Goal: Task Accomplishment & Management: Manage account settings

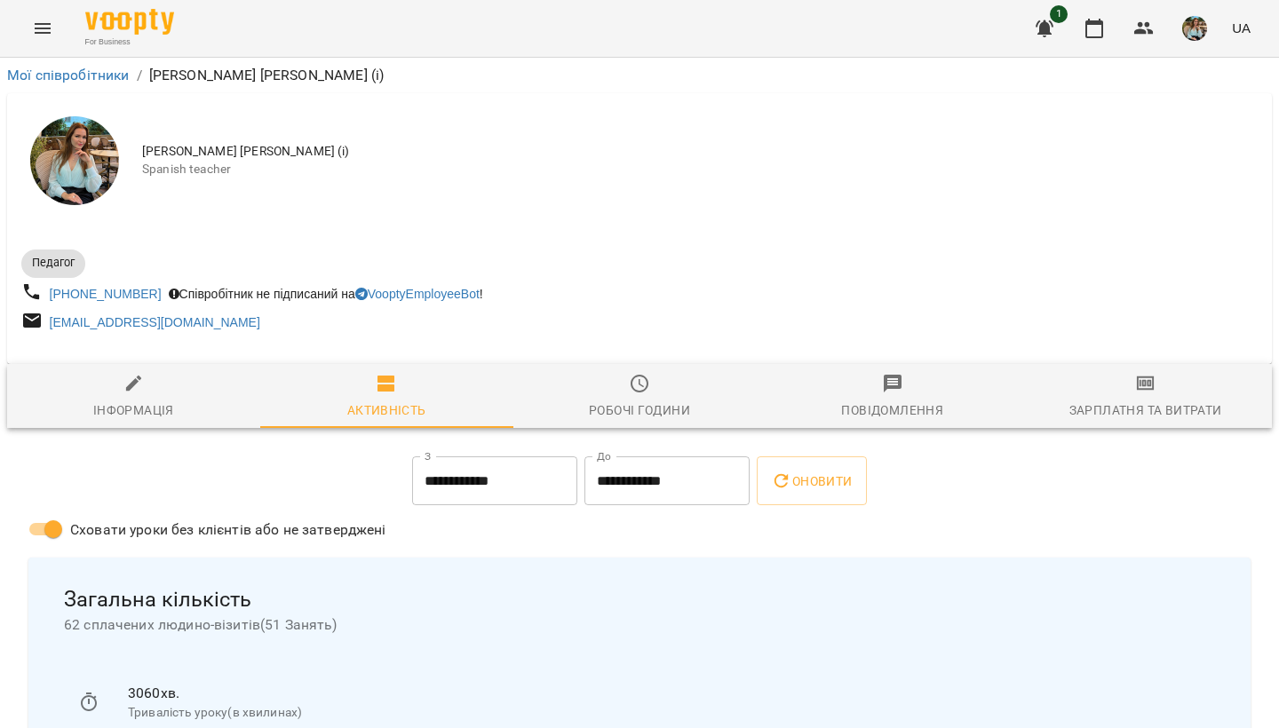
click at [1189, 20] on img "button" at bounding box center [1194, 28] width 25 height 25
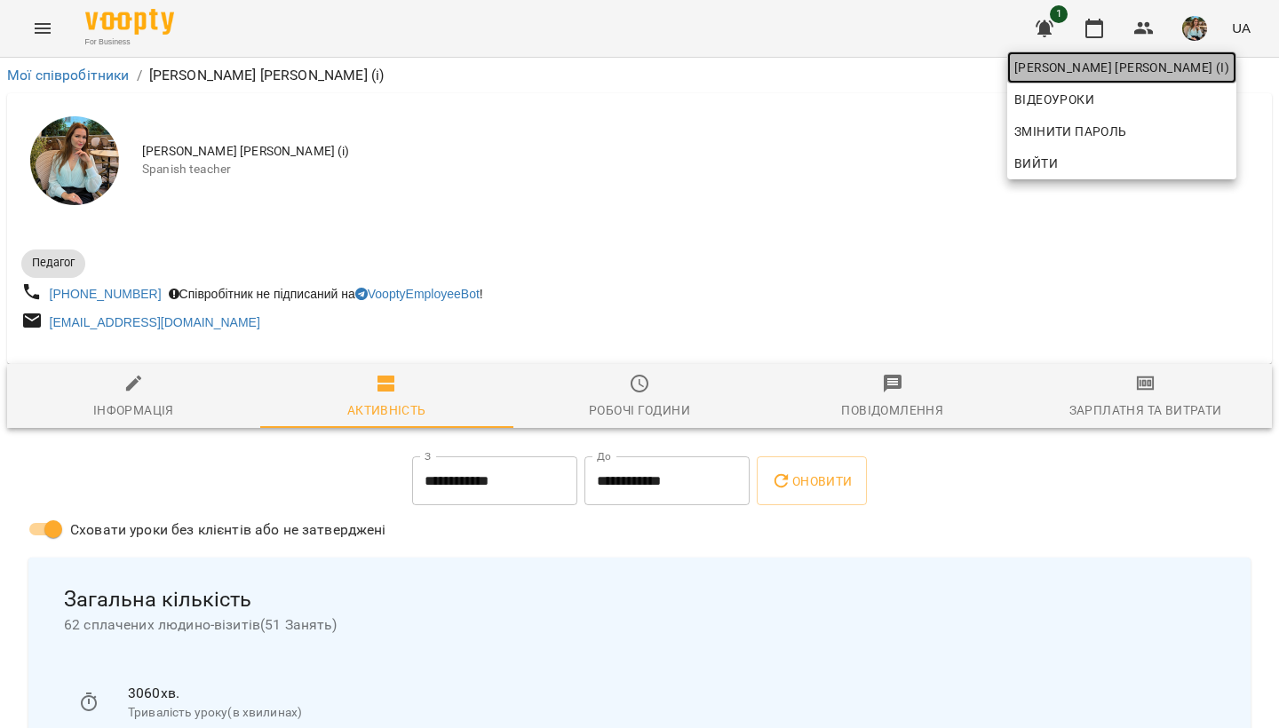
click at [1174, 64] on span "[PERSON_NAME] [PERSON_NAME] (і)" at bounding box center [1121, 67] width 215 height 21
click at [797, 171] on div at bounding box center [639, 364] width 1279 height 728
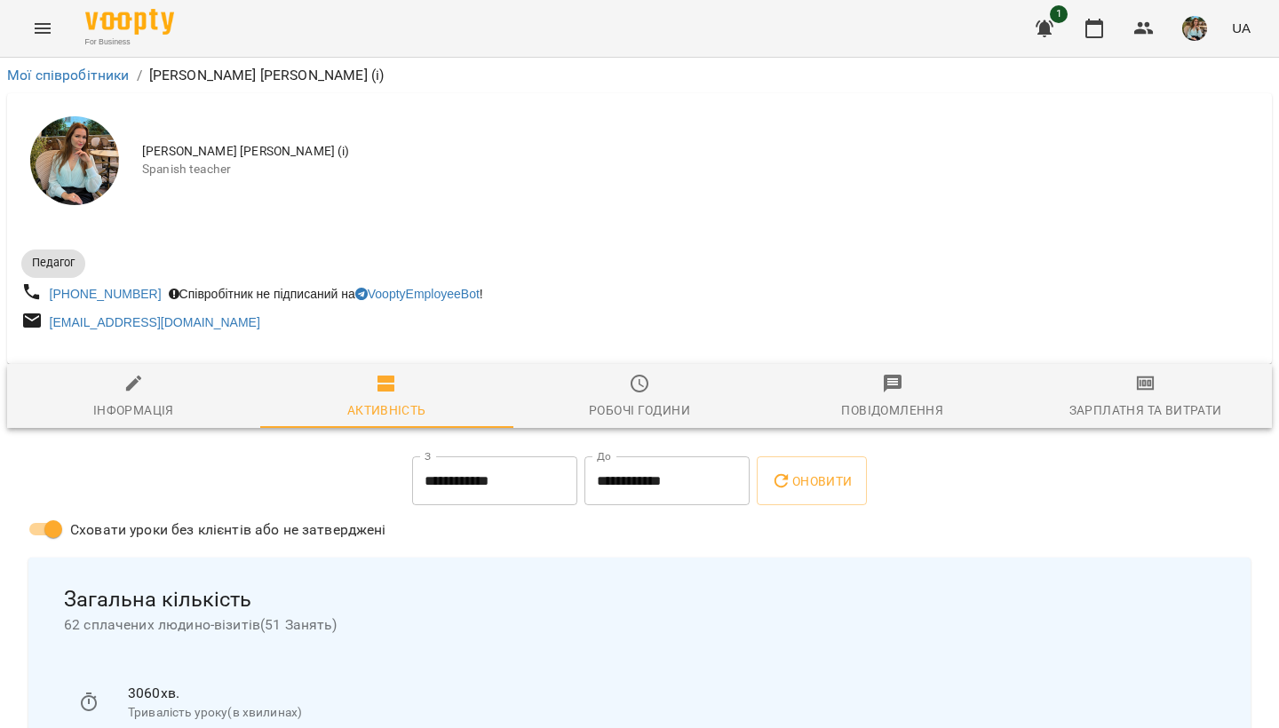
click at [1185, 23] on img "button" at bounding box center [1194, 28] width 25 height 25
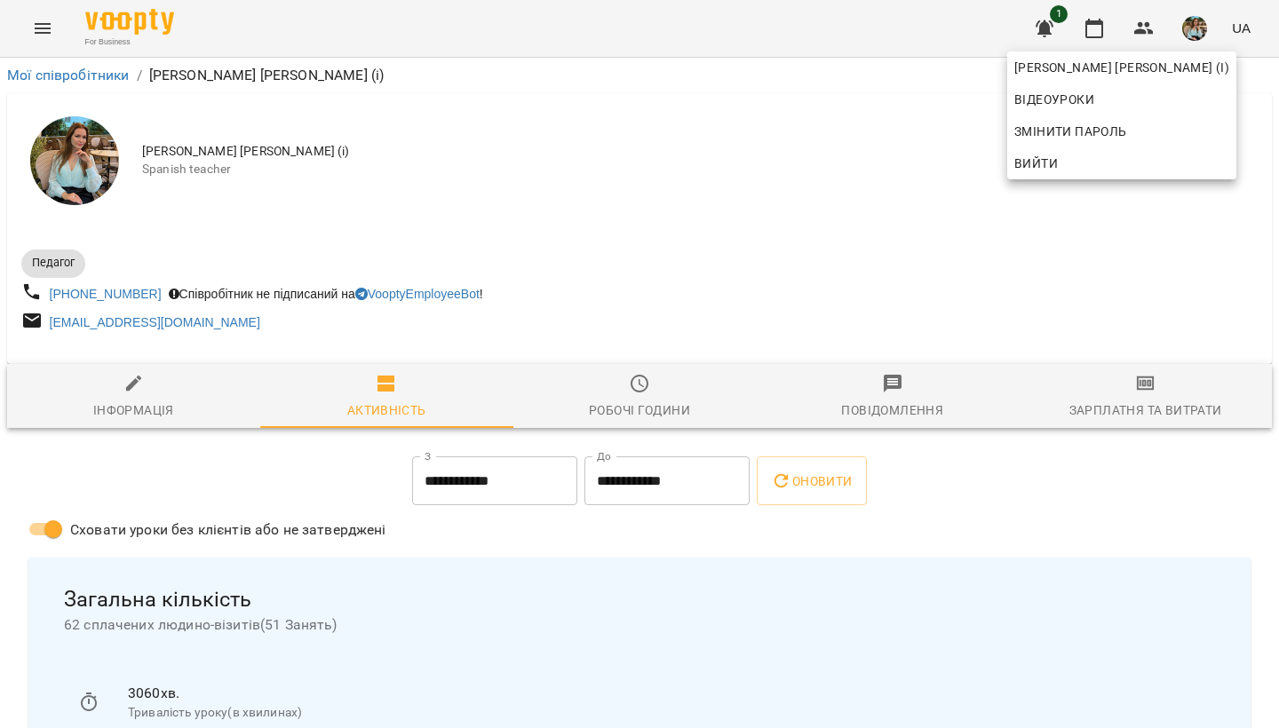
click at [1075, 31] on div at bounding box center [639, 364] width 1279 height 728
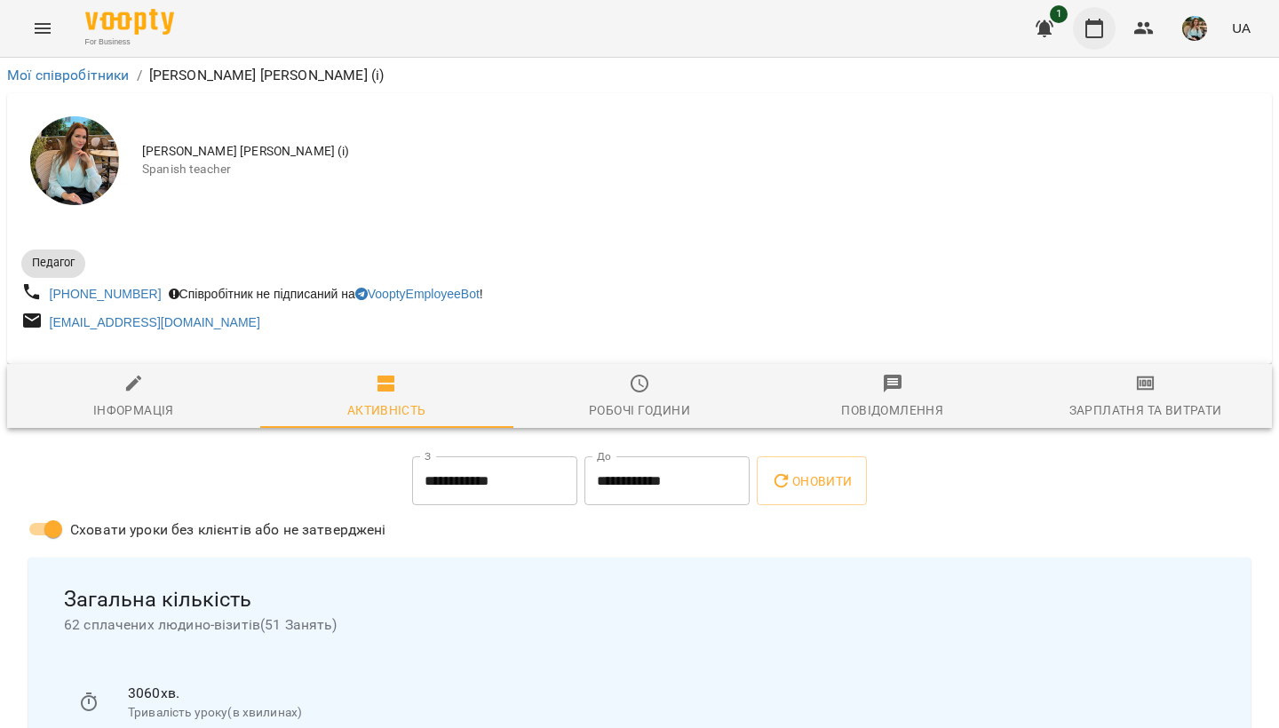
click at [1082, 29] on button "button" at bounding box center [1094, 28] width 43 height 43
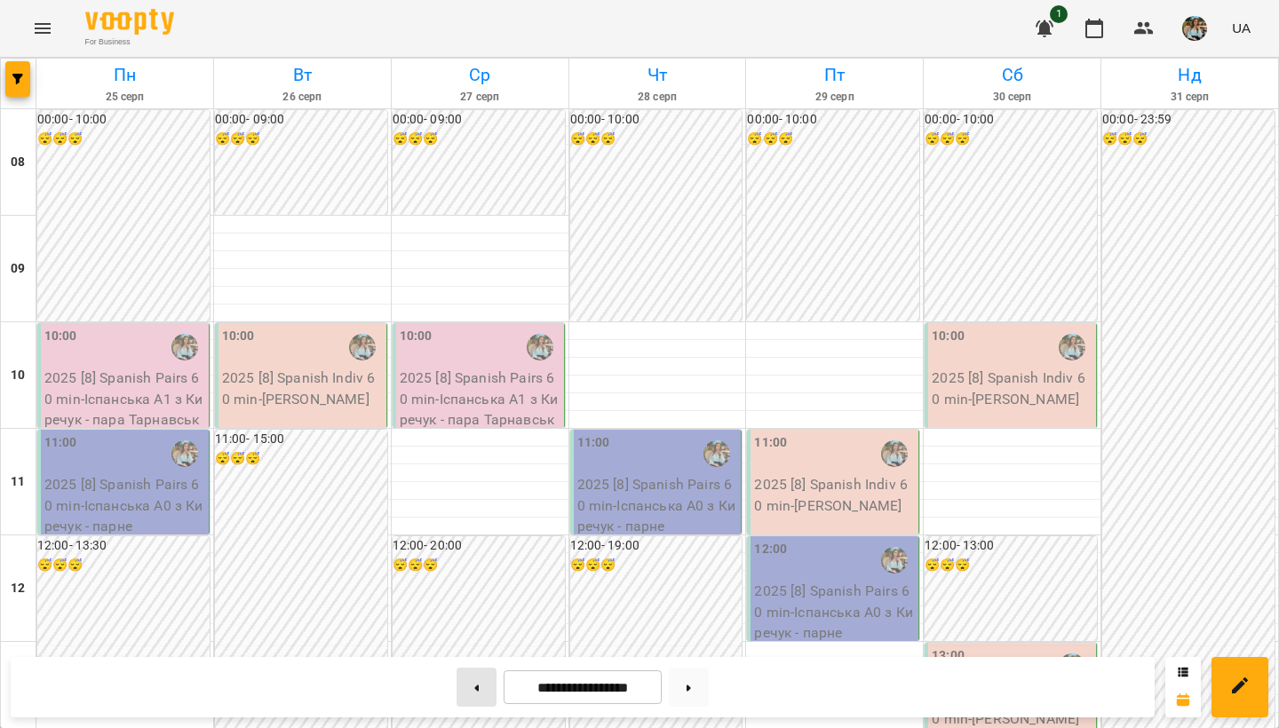
click at [466, 693] on button at bounding box center [476, 687] width 40 height 39
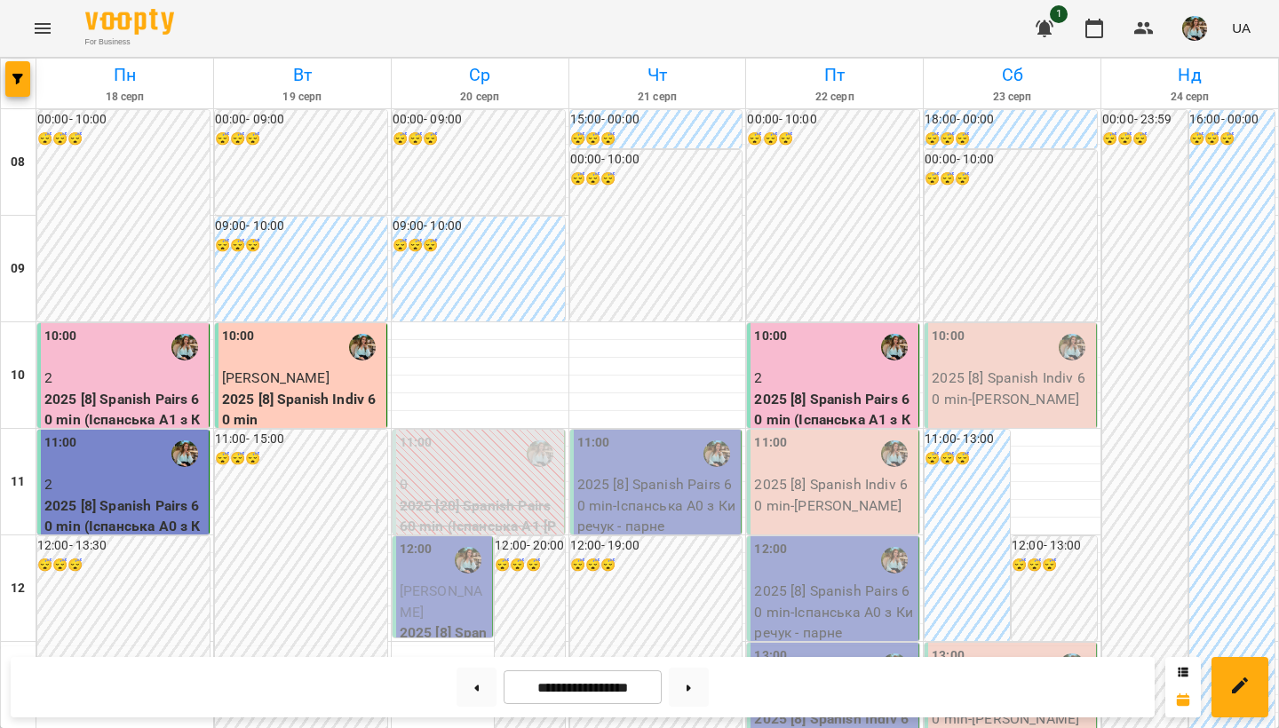
scroll to position [1059, 0]
click at [691, 690] on icon at bounding box center [688, 688] width 4 height 7
type input "**********"
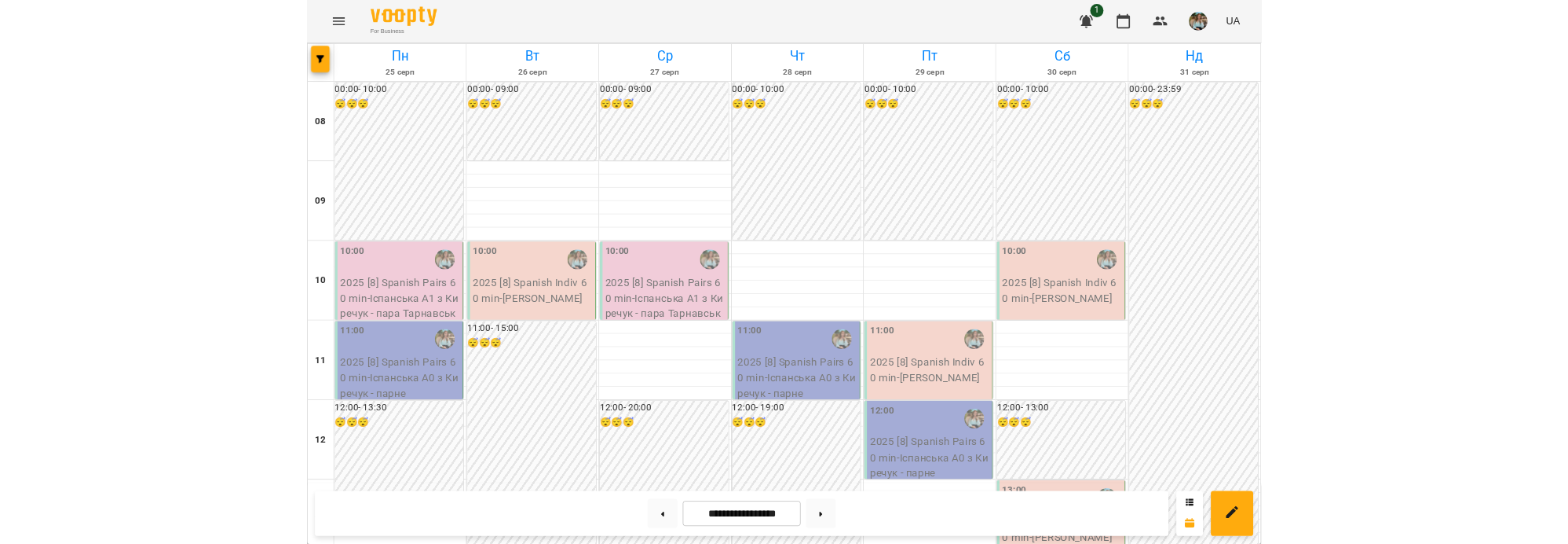
scroll to position [0, 0]
